Goal: Task Accomplishment & Management: Use online tool/utility

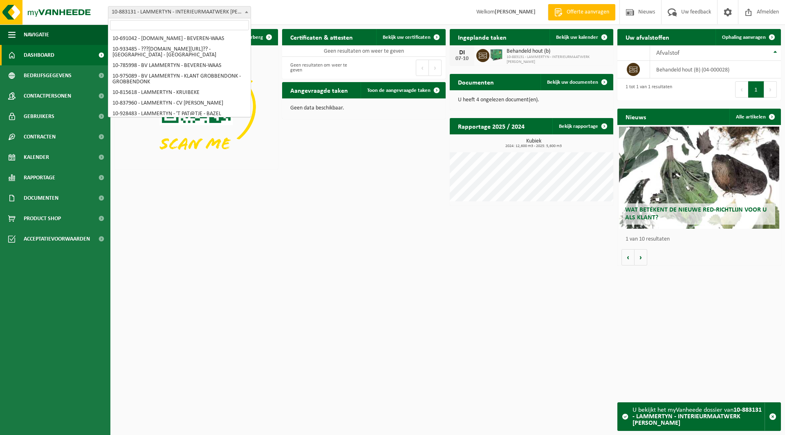
click at [141, 15] on span "10-883131 - LAMMERTYN - INTERIEURMAATWERK [PERSON_NAME]" at bounding box center [179, 12] width 142 height 11
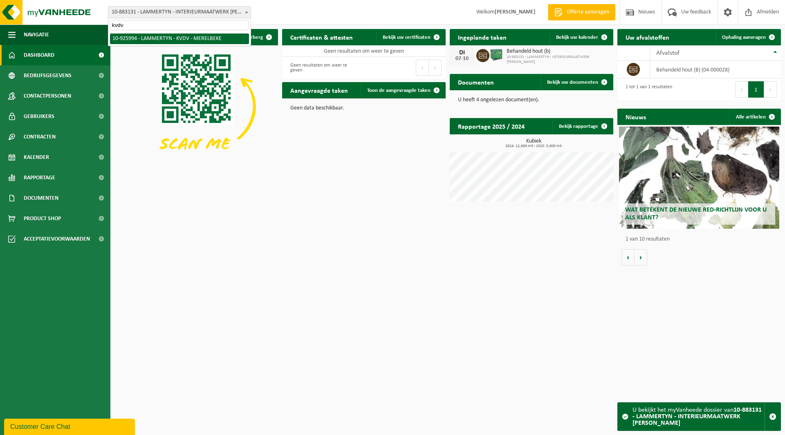
type input "kvdv"
select select "132165"
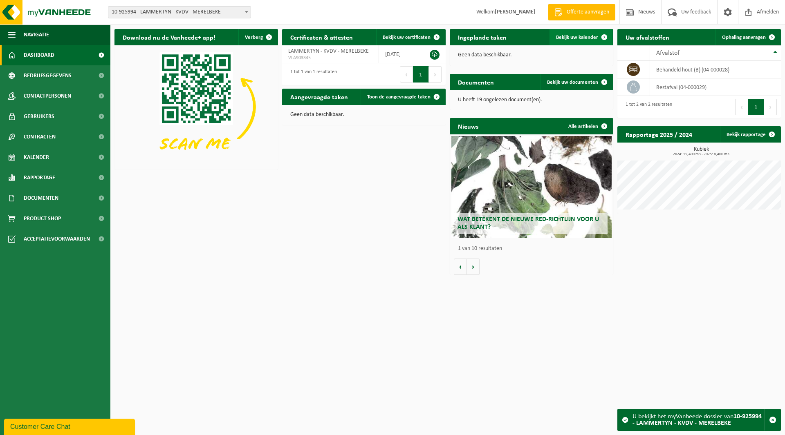
click at [580, 36] on span "Bekijk uw kalender" at bounding box center [577, 37] width 42 height 5
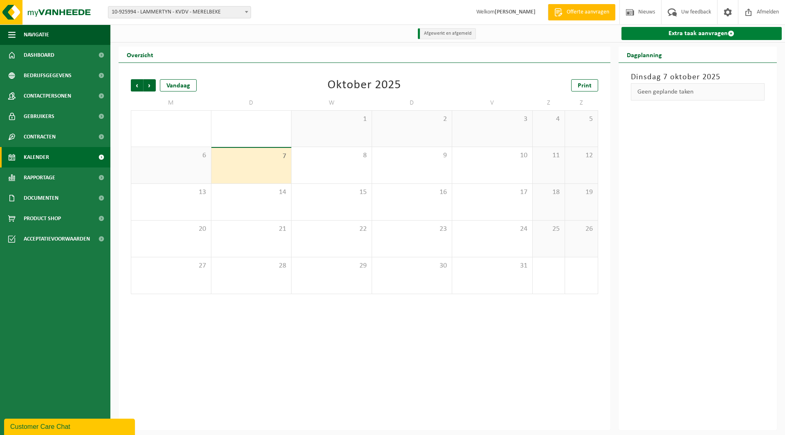
click at [677, 35] on link "Extra taak aanvragen" at bounding box center [701, 33] width 161 height 13
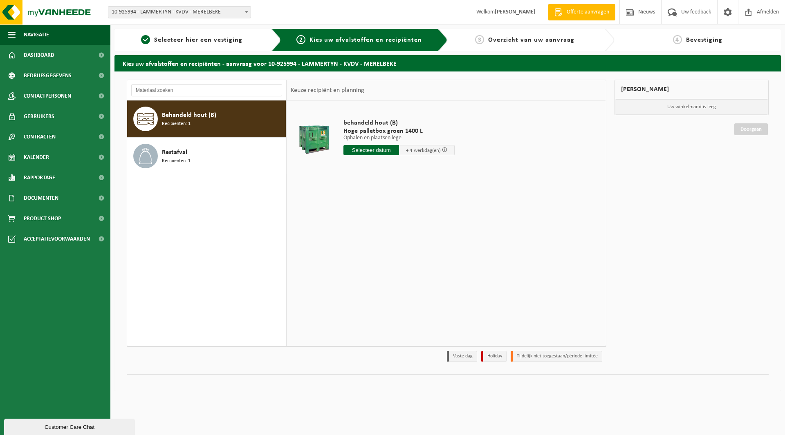
click at [372, 151] on input "text" at bounding box center [371, 150] width 56 height 10
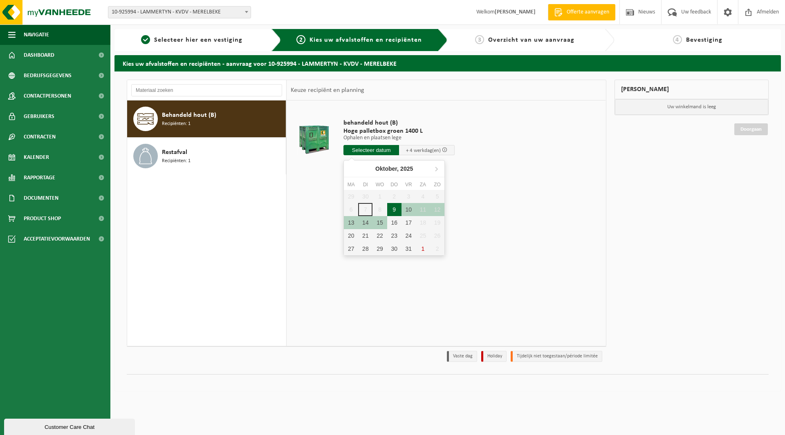
click at [390, 210] on div "9" at bounding box center [394, 209] width 14 height 13
type input "Van 2025-10-09"
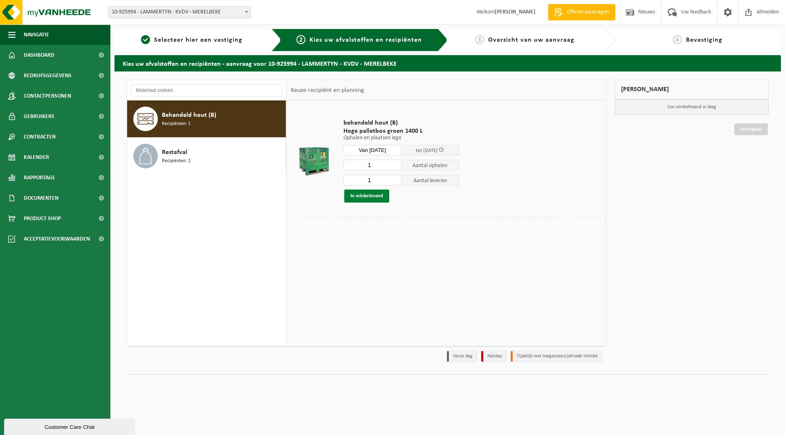
click at [362, 196] on button "In winkelmand" at bounding box center [366, 196] width 45 height 13
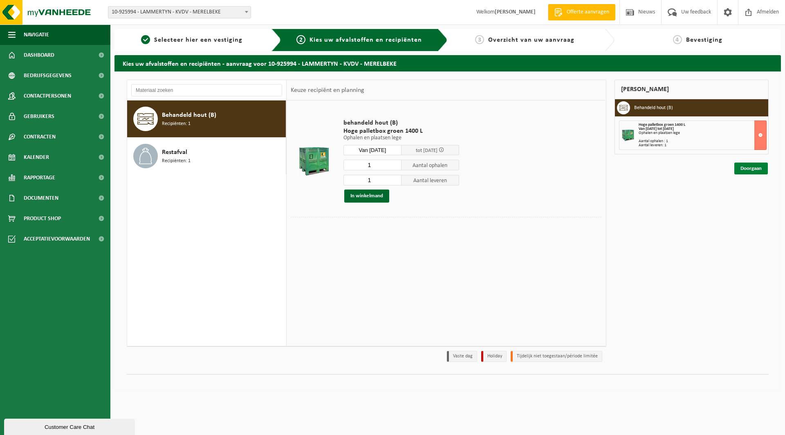
click at [746, 168] on link "Doorgaan" at bounding box center [751, 169] width 34 height 12
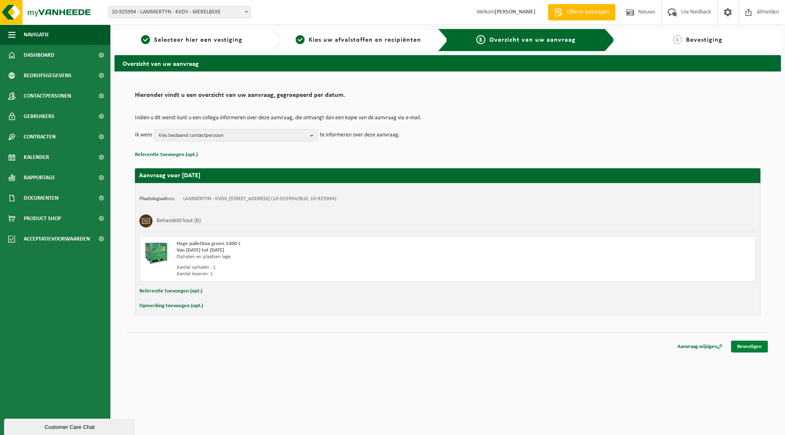
click at [744, 344] on link "Bevestigen" at bounding box center [749, 347] width 37 height 12
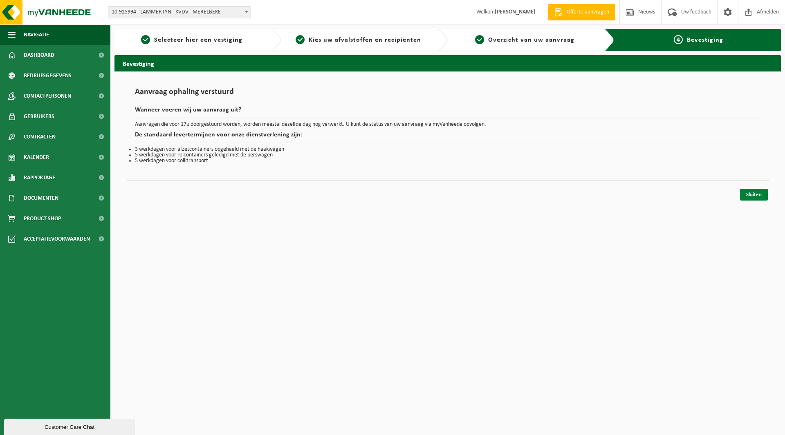
click at [759, 194] on link "Sluiten" at bounding box center [754, 195] width 28 height 12
